Goal: Task Accomplishment & Management: Use online tool/utility

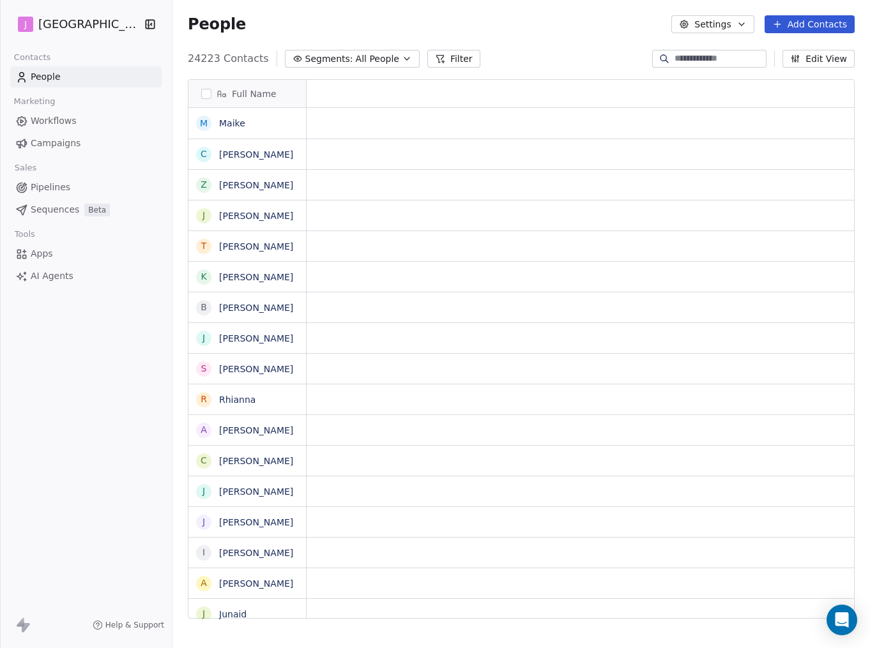
scroll to position [570, 697]
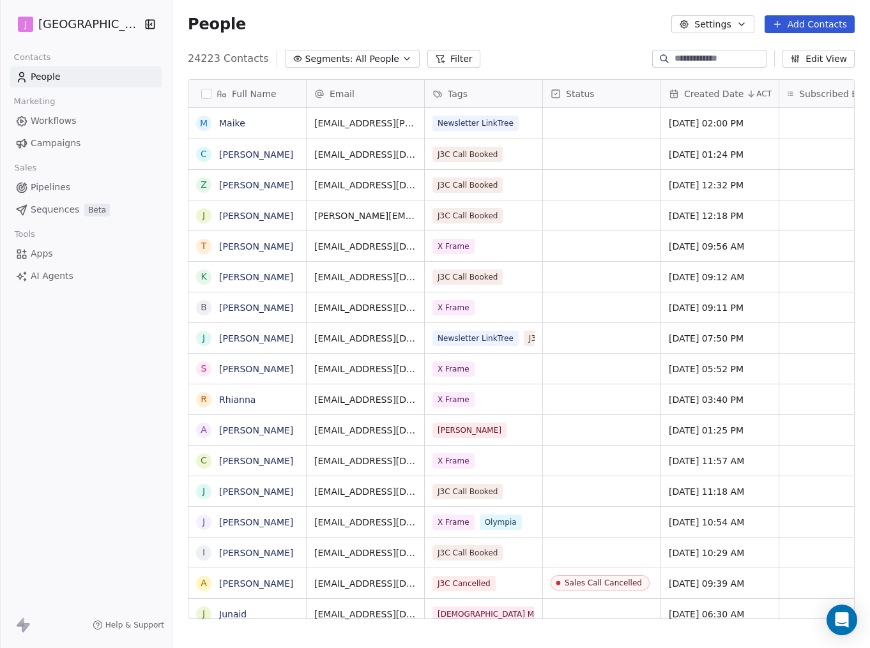
click at [70, 145] on span "Campaigns" at bounding box center [56, 143] width 50 height 13
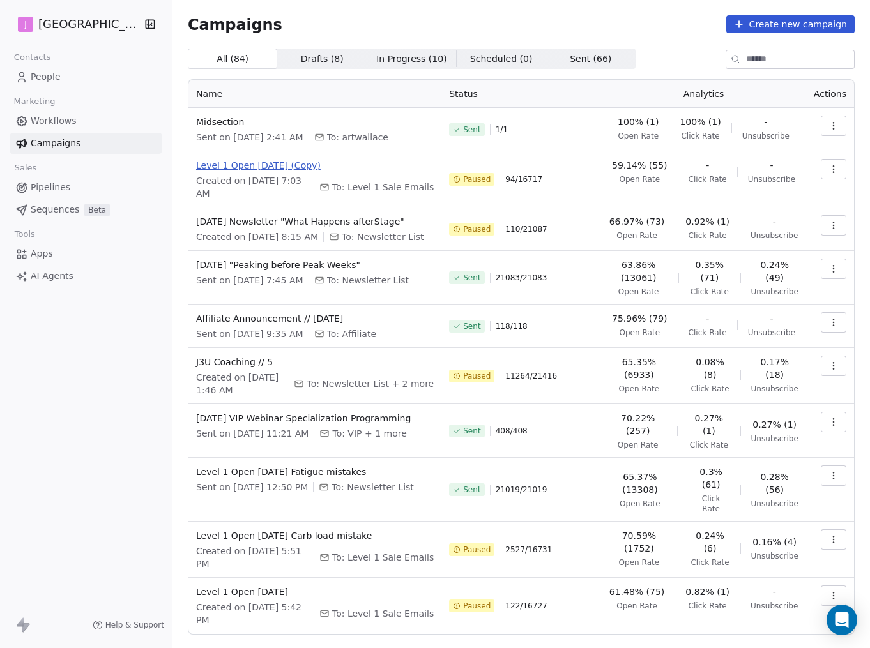
click at [266, 162] on span "Level 1 Open [DATE] (Copy)" at bounding box center [315, 165] width 238 height 13
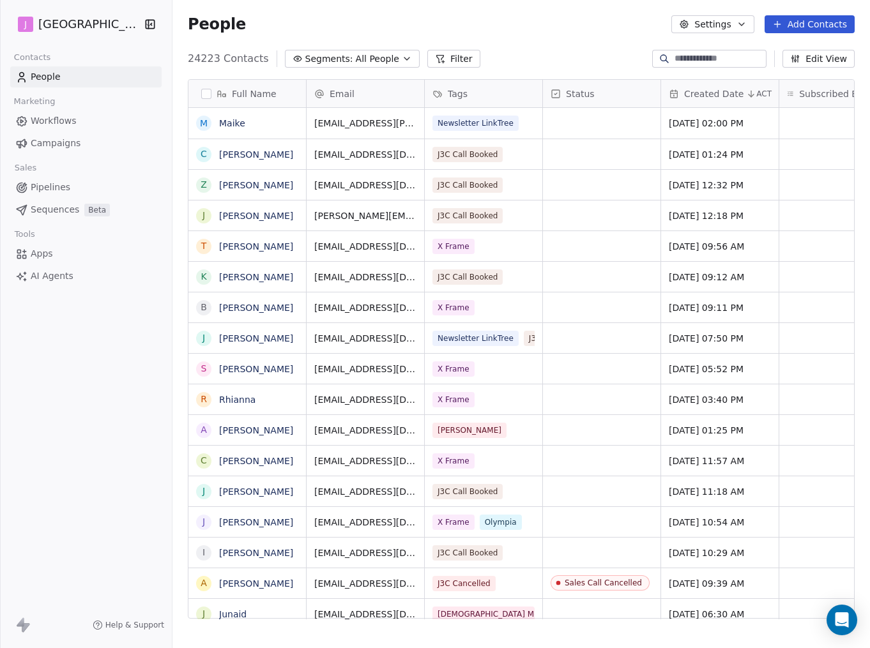
scroll to position [570, 697]
click at [73, 139] on span "Campaigns" at bounding box center [56, 143] width 50 height 13
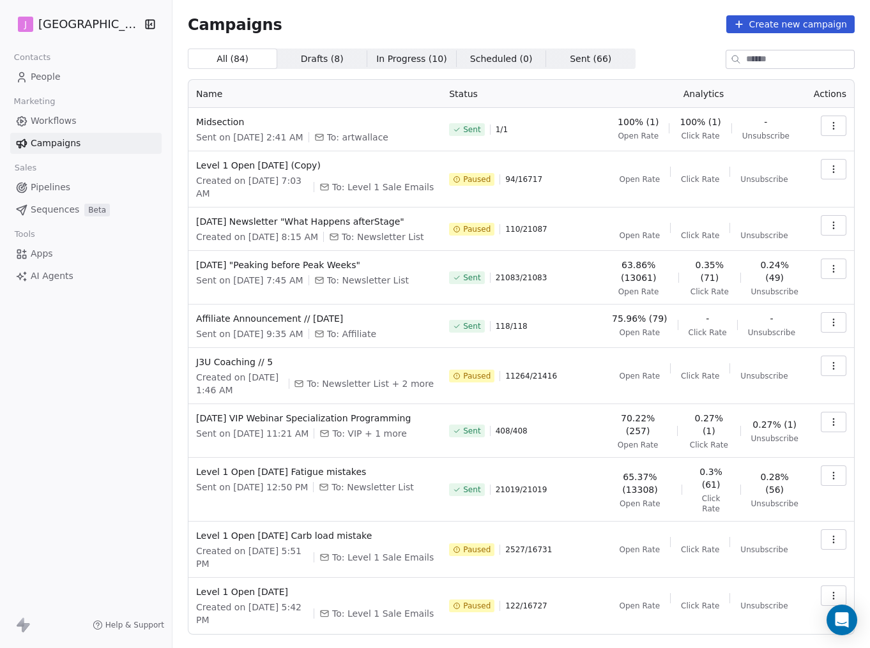
scroll to position [20, 0]
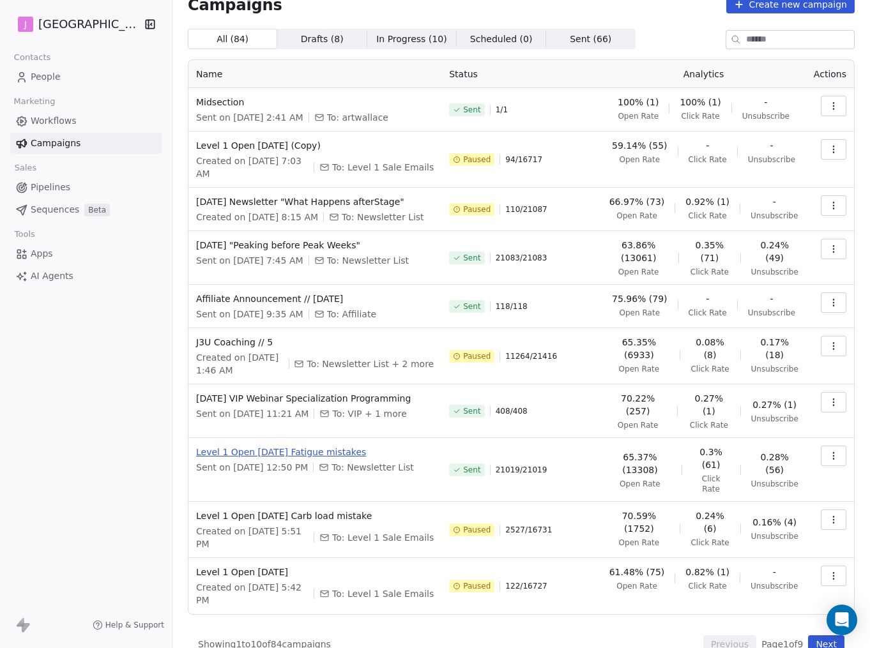
click at [300, 446] on span "Level 1 Open [DATE] Fatigue mistakes" at bounding box center [315, 452] width 238 height 13
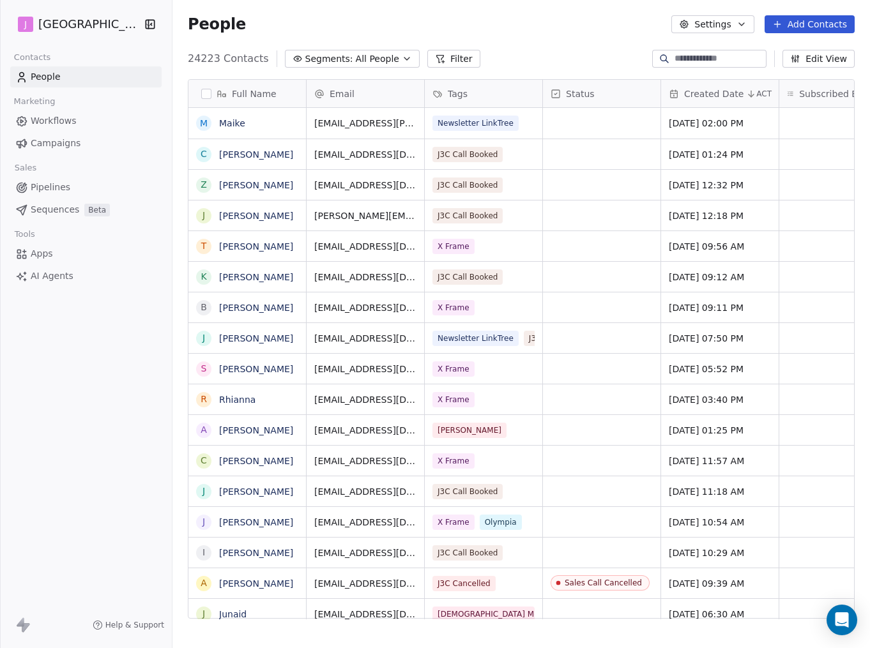
scroll to position [570, 697]
click at [45, 144] on span "Campaigns" at bounding box center [56, 143] width 50 height 13
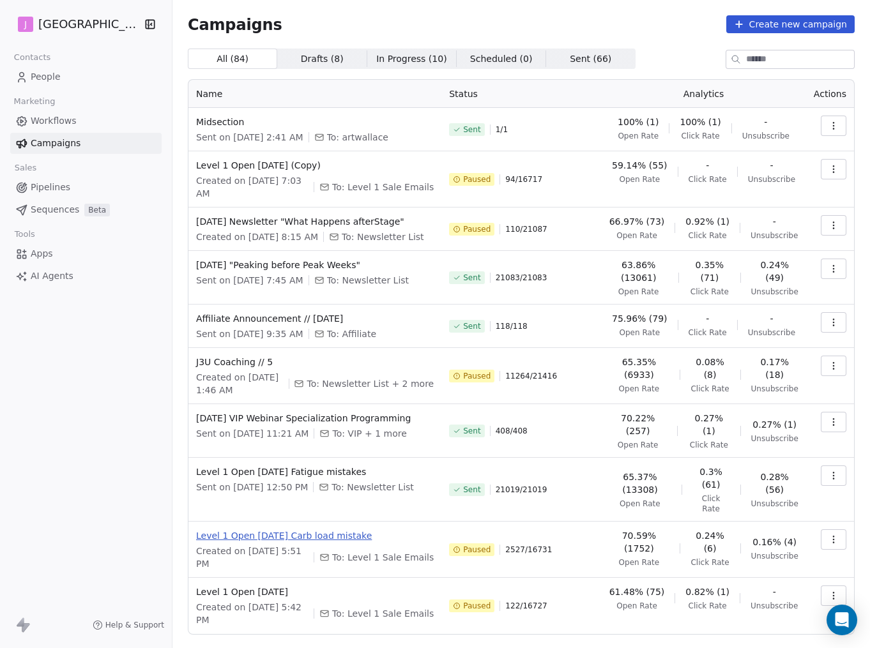
click at [307, 529] on span "Level 1 Open [DATE] Carb load mistake" at bounding box center [315, 535] width 238 height 13
